Goal: Browse casually: Explore the website without a specific task or goal

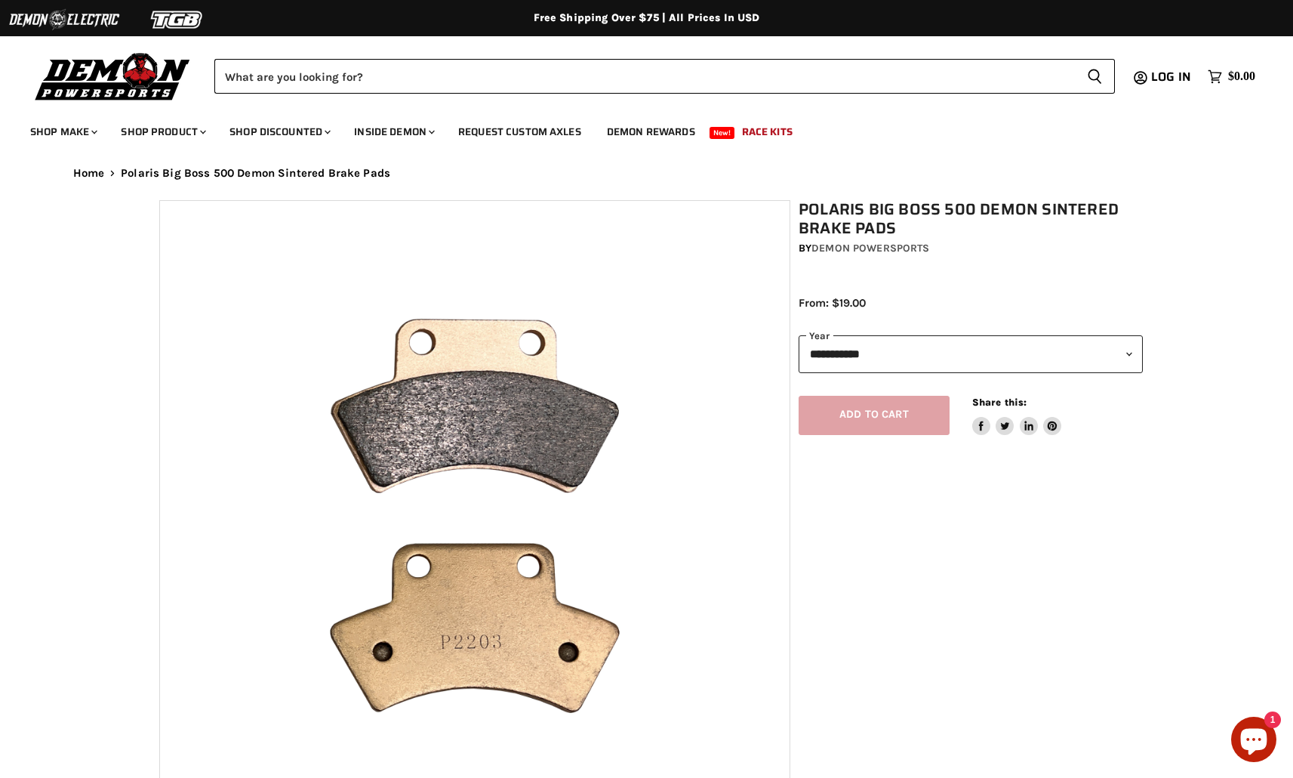
select select "******"
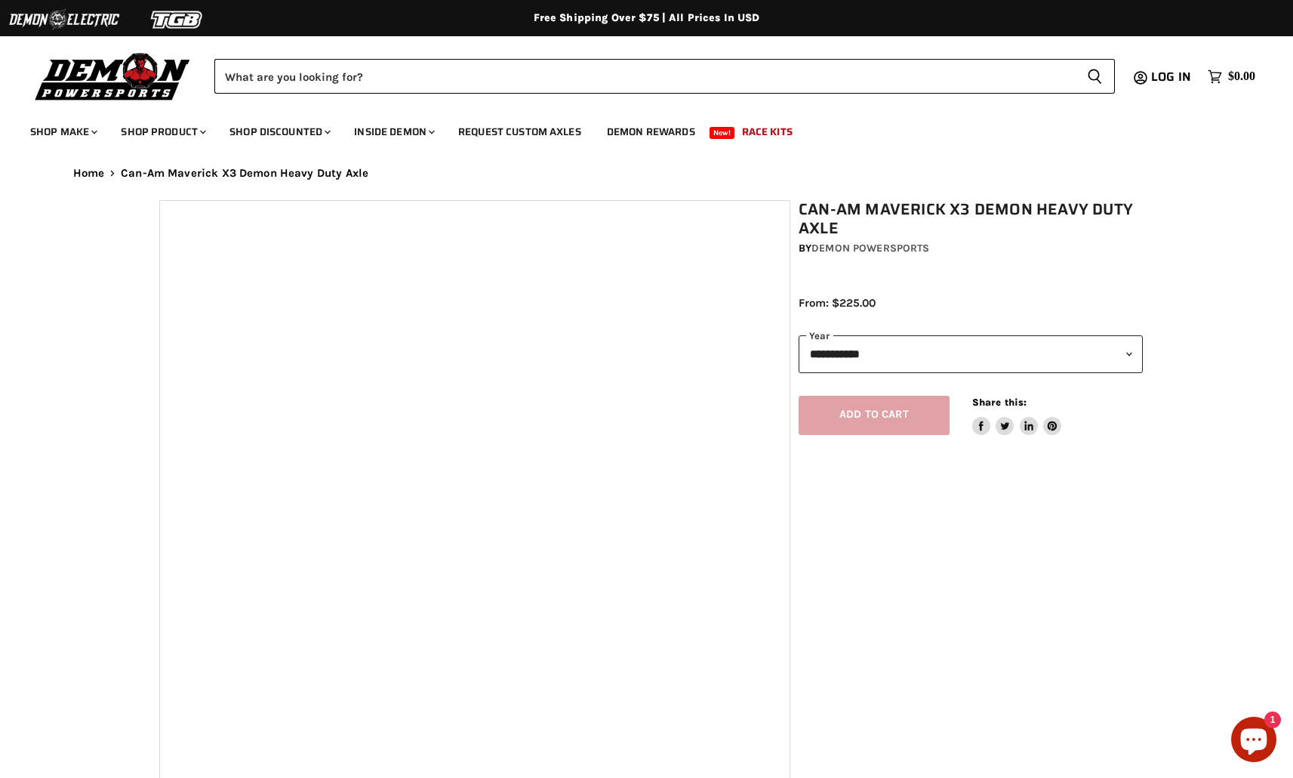
select select "******"
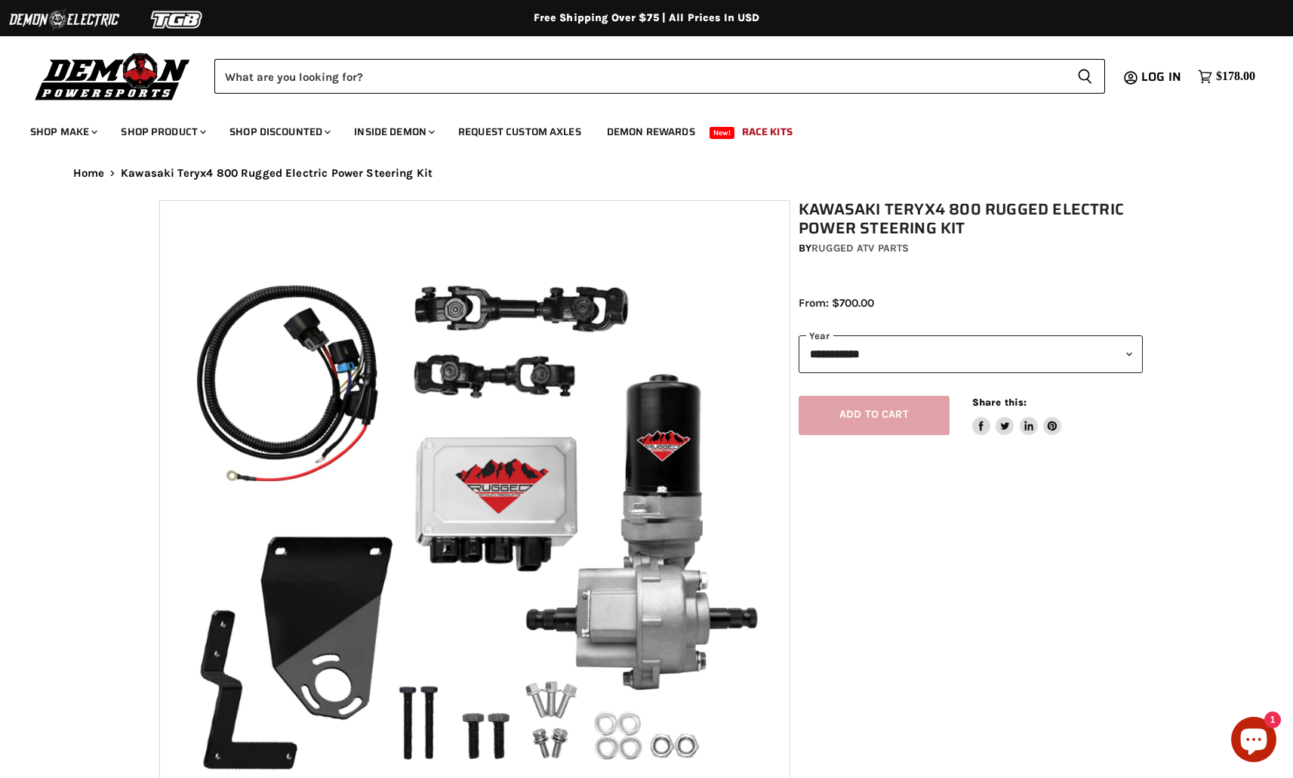
select select "******"
